Goal: Task Accomplishment & Management: Manage account settings

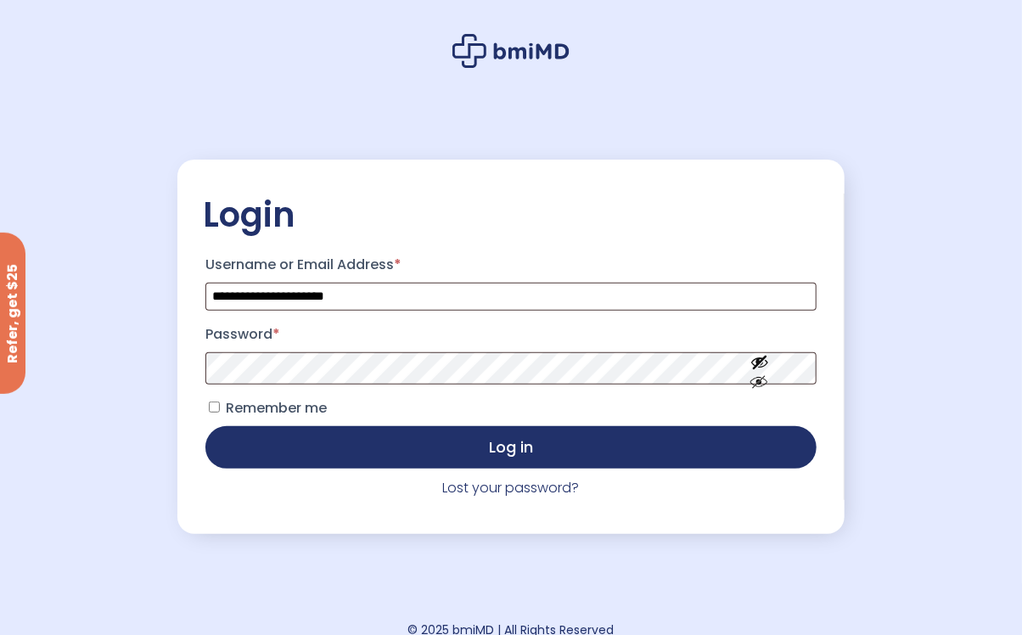
scroll to position [85, 0]
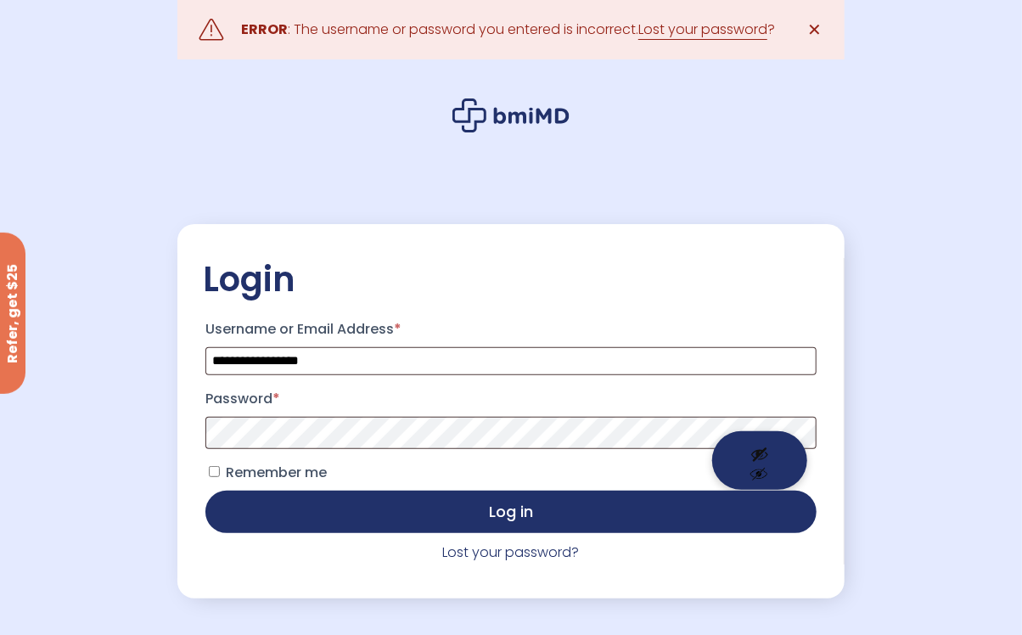
click at [757, 439] on button "Show password" at bounding box center [759, 460] width 95 height 59
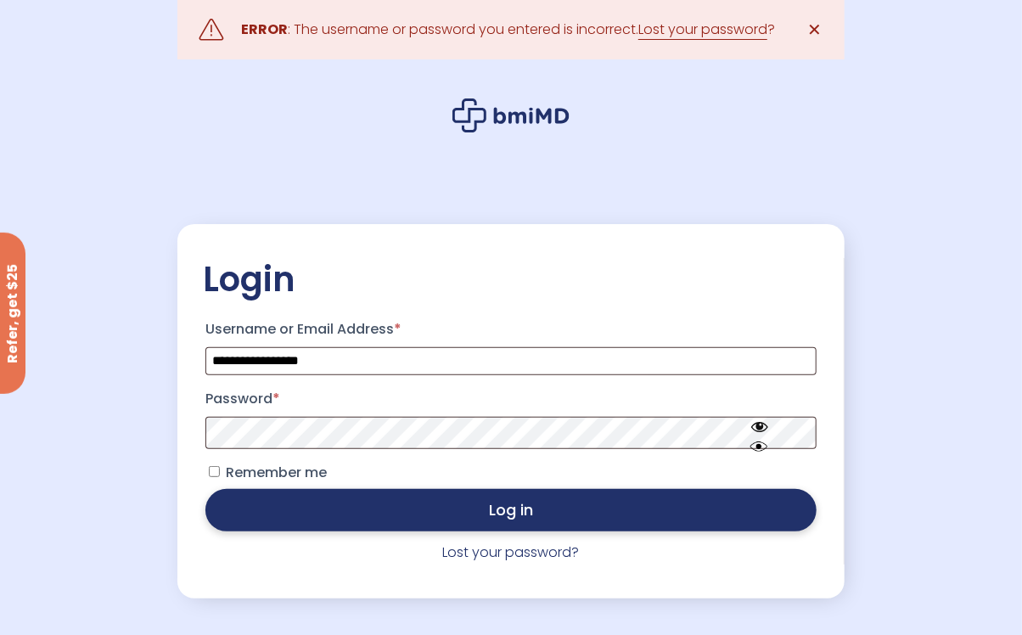
click at [589, 519] on button "Log in" at bounding box center [510, 510] width 611 height 42
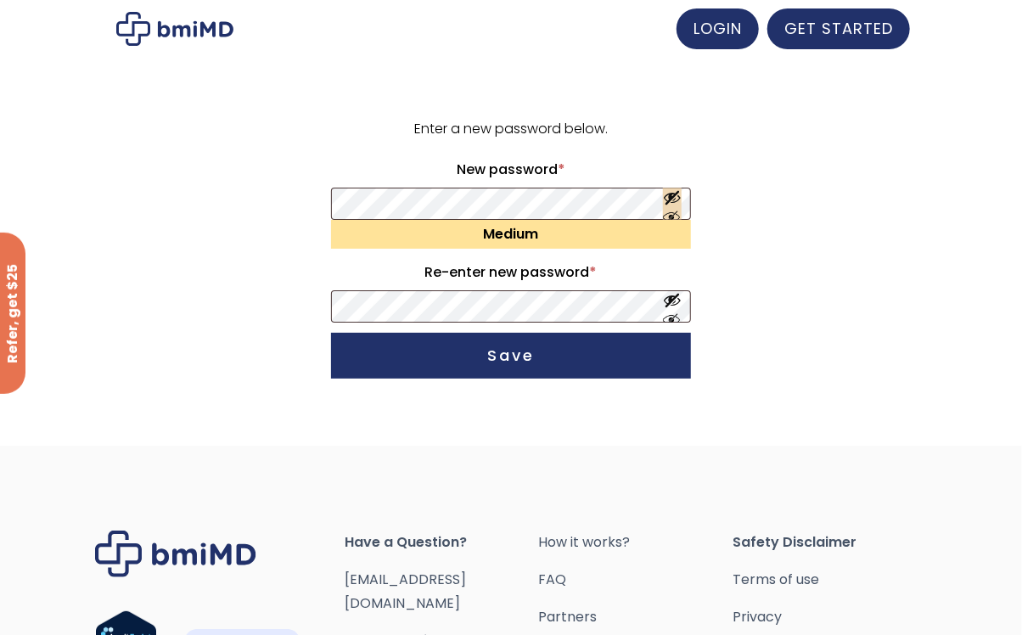
click at [675, 198] on button "Show password" at bounding box center [672, 203] width 19 height 31
click at [670, 300] on button "Show password" at bounding box center [672, 306] width 19 height 31
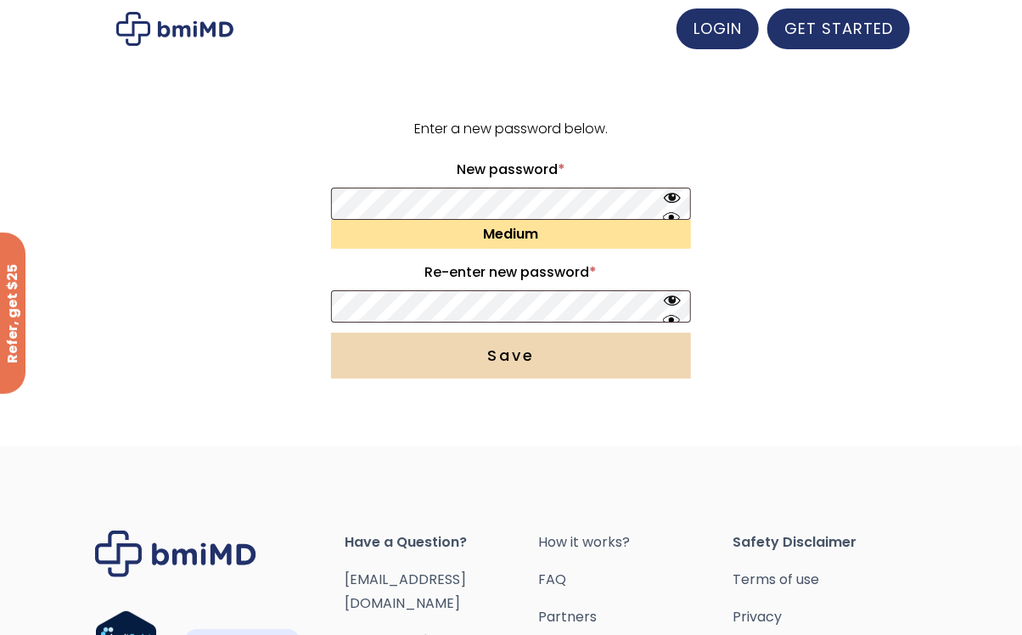
click at [484, 344] on button "Save" at bounding box center [511, 356] width 360 height 46
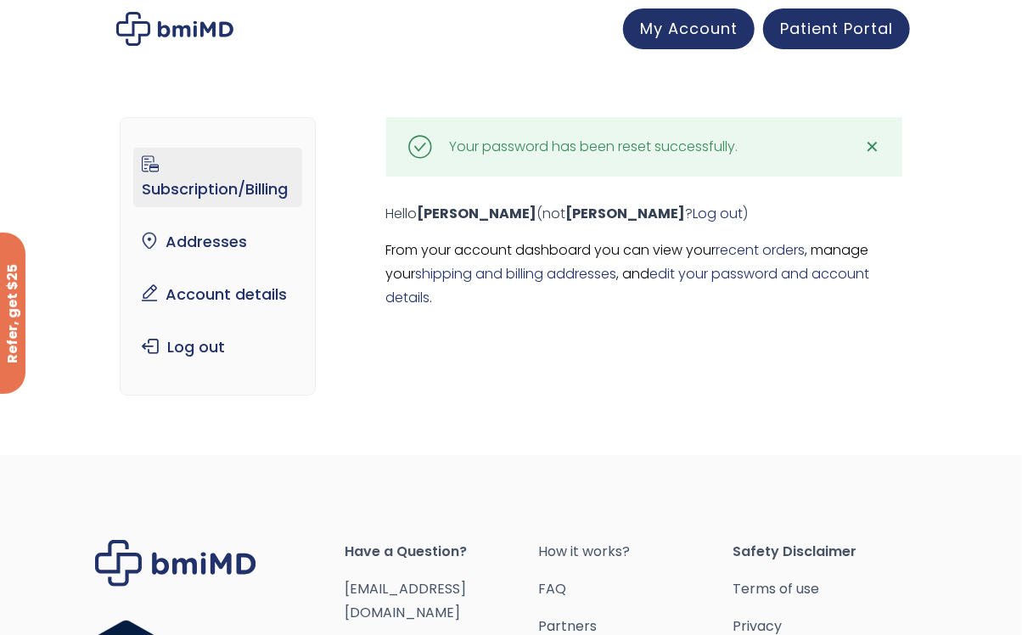
click at [231, 189] on link "Subscription/Billing" at bounding box center [217, 177] width 168 height 59
